Goal: Information Seeking & Learning: Check status

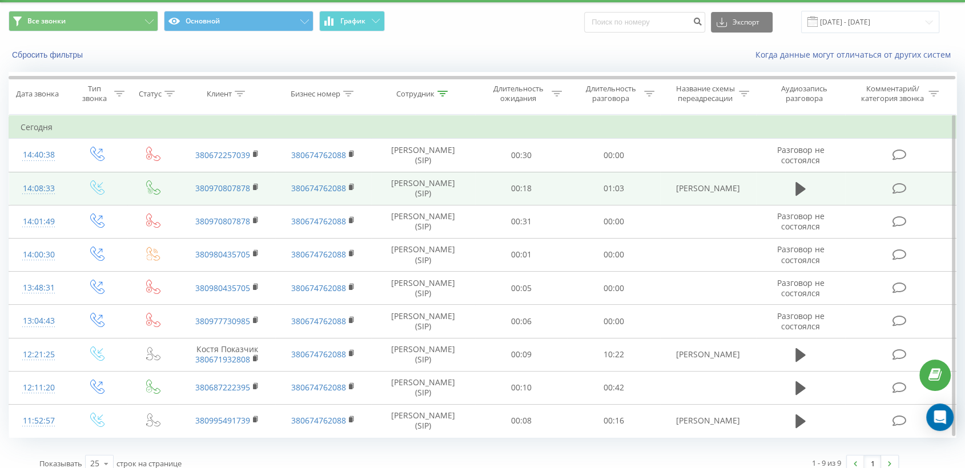
scroll to position [43, 0]
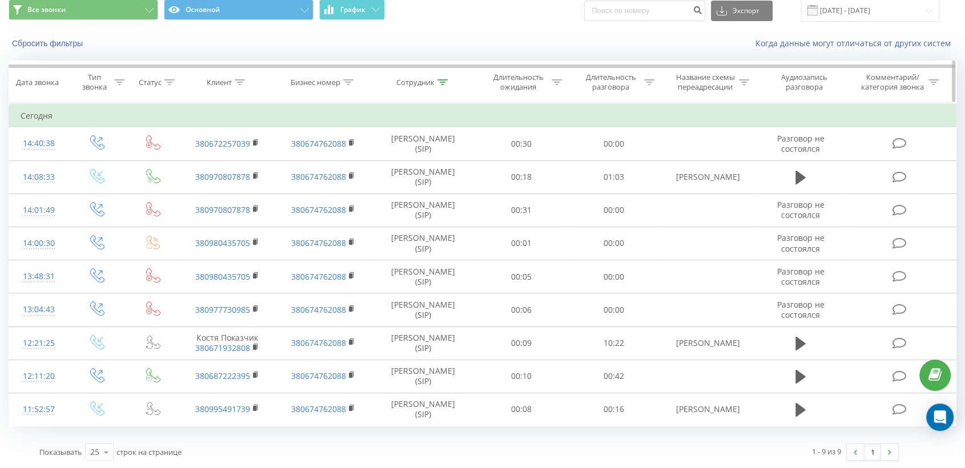
click at [440, 82] on icon at bounding box center [442, 82] width 10 height 6
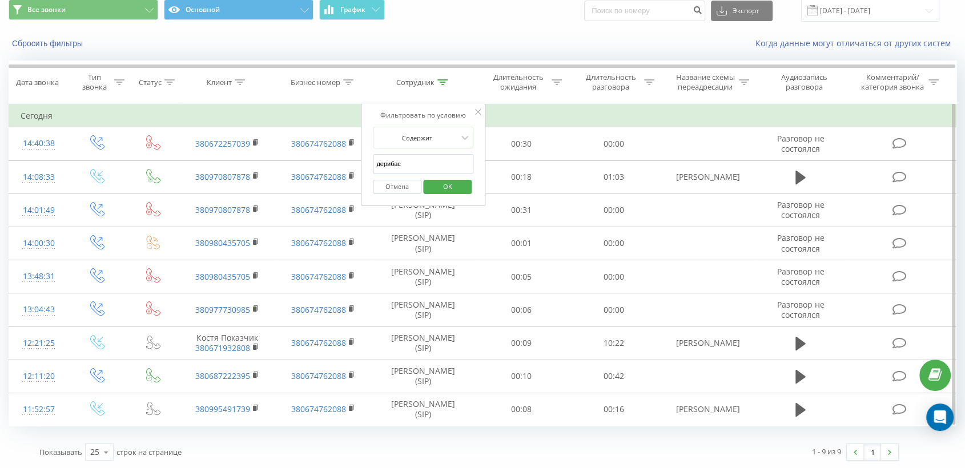
click at [420, 162] on input "дерибас" at bounding box center [423, 164] width 101 height 20
type input "д"
click at [461, 188] on span "OK" at bounding box center [448, 187] width 32 height 18
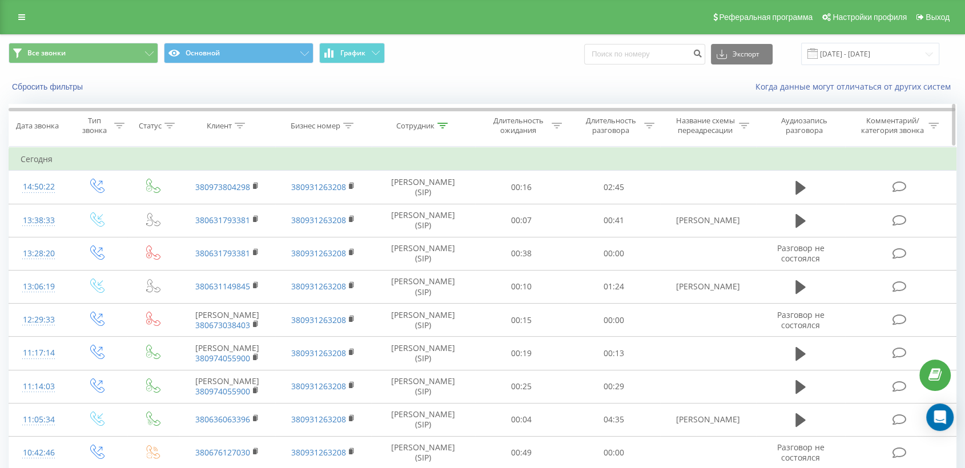
click at [443, 127] on icon at bounding box center [442, 126] width 10 height 6
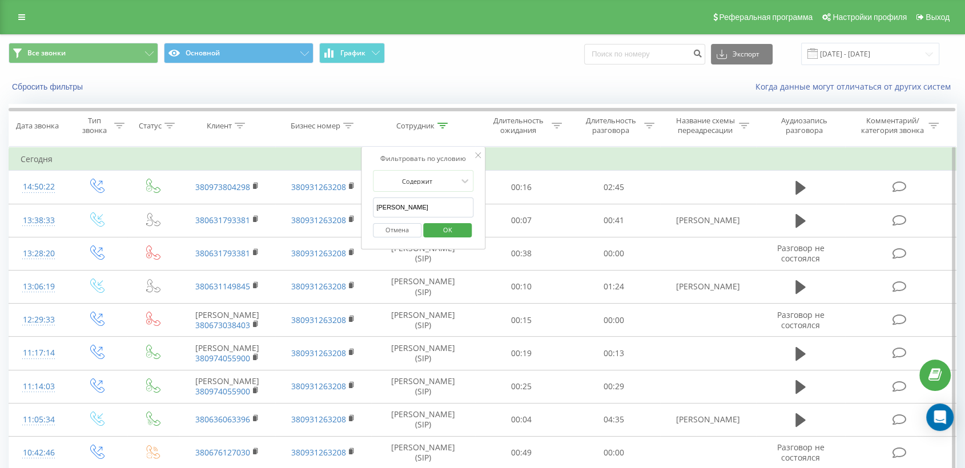
click at [417, 214] on input "[PERSON_NAME]" at bounding box center [423, 208] width 101 height 20
type input "в"
click at [450, 225] on span "OK" at bounding box center [448, 230] width 32 height 18
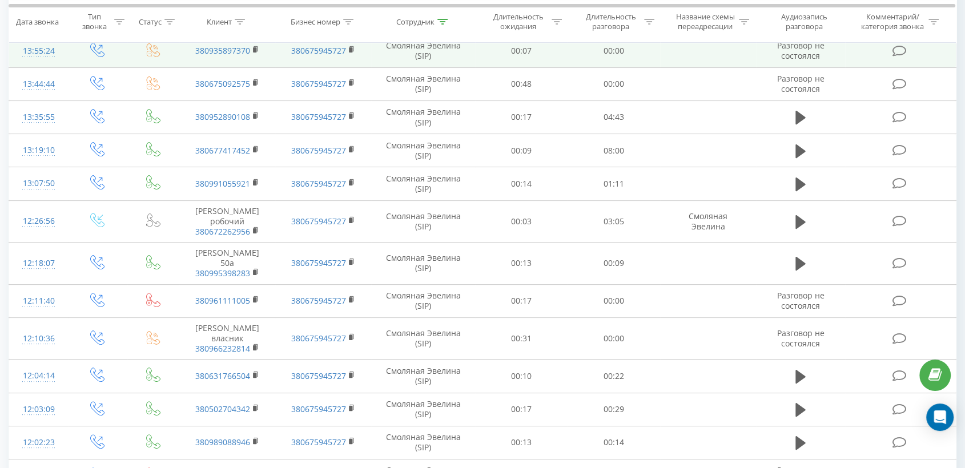
scroll to position [40, 0]
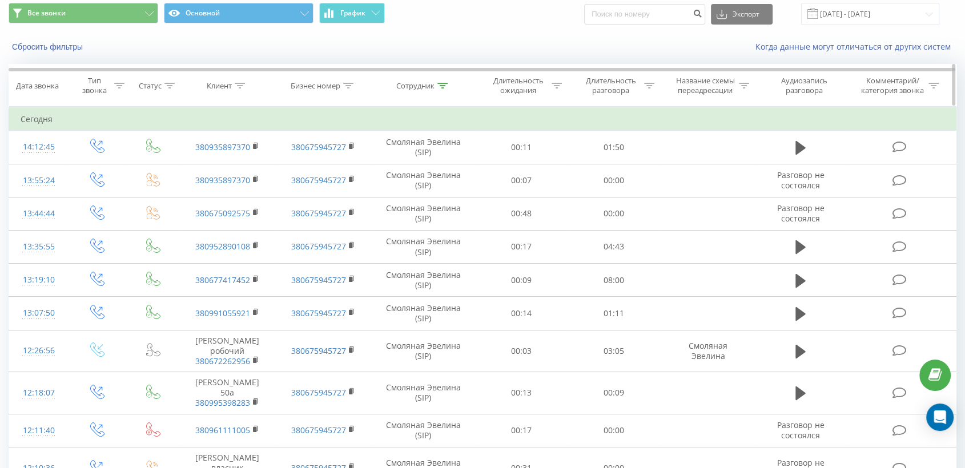
click at [443, 83] on icon at bounding box center [442, 86] width 10 height 6
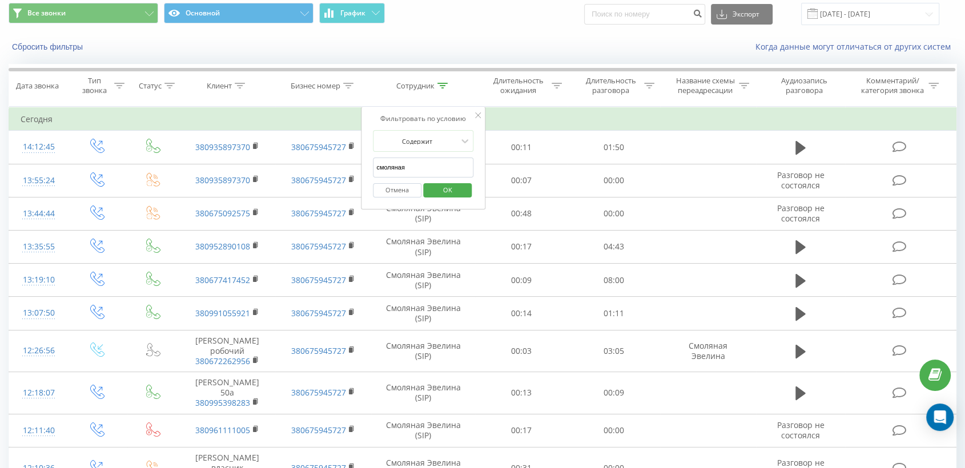
click at [423, 166] on input "смоляная" at bounding box center [423, 168] width 101 height 20
type input "с"
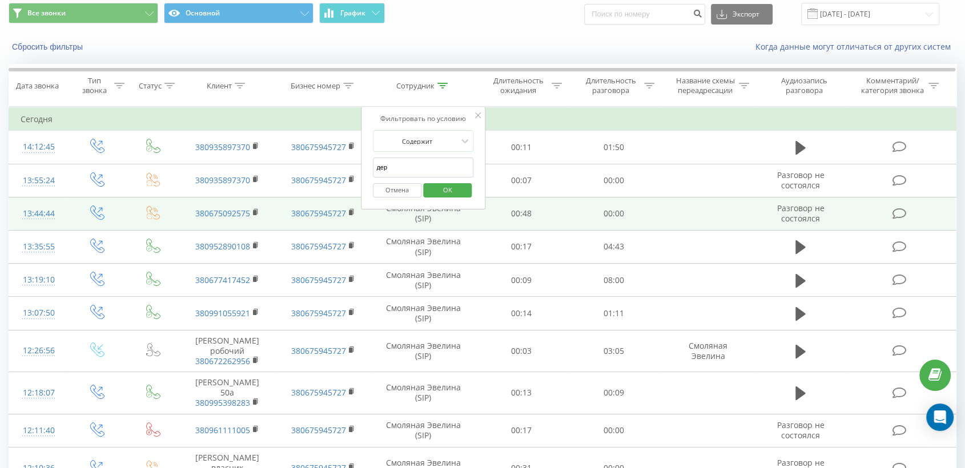
type input "дерибас"
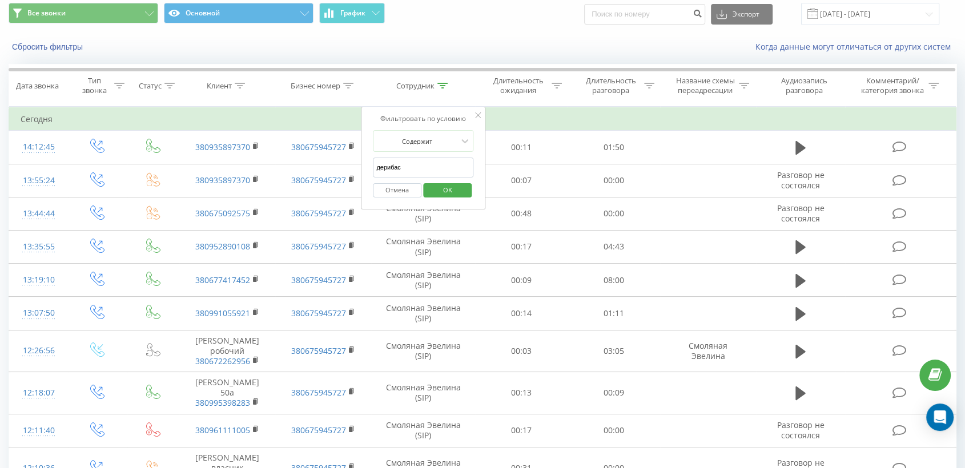
click at [451, 187] on span "OK" at bounding box center [448, 190] width 32 height 18
